Goal: Navigation & Orientation: Find specific page/section

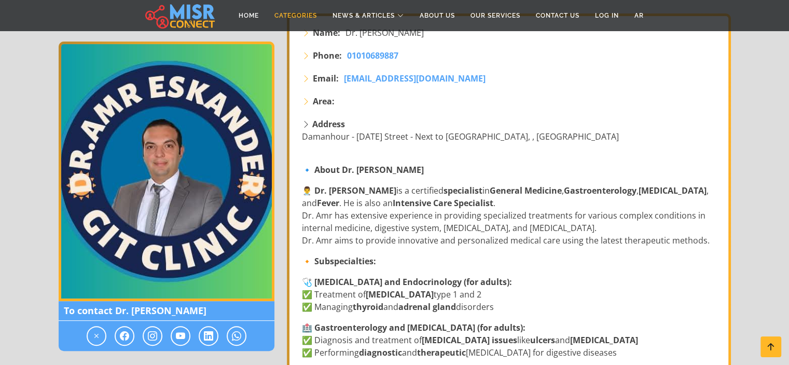
scroll to position [193, 0]
click at [293, 17] on link "Categories" at bounding box center [296, 16] width 58 height 20
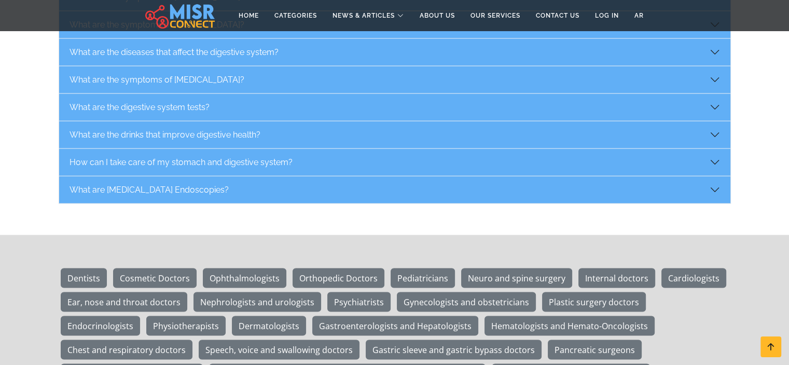
scroll to position [1728, 0]
